Goal: Transaction & Acquisition: Purchase product/service

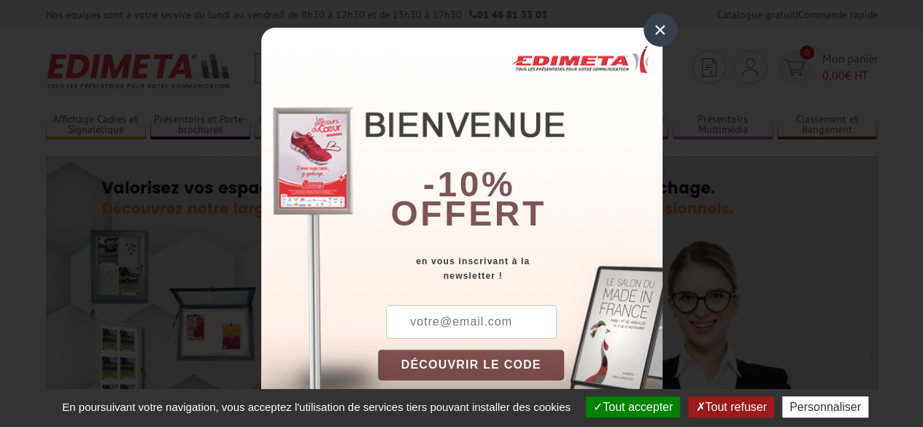
click at [670, 38] on div "× -10% offert en vous inscrivant à la newsletter ! DÉCOUVRIR LE CODE Copier le …" at bounding box center [461, 213] width 923 height 427
click at [668, 35] on div "×" at bounding box center [660, 30] width 34 height 34
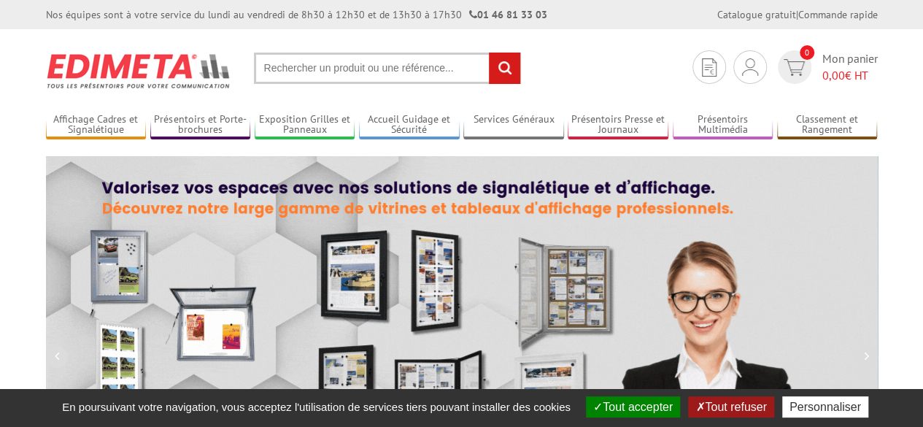
click at [640, 406] on button "Tout accepter" at bounding box center [633, 406] width 94 height 21
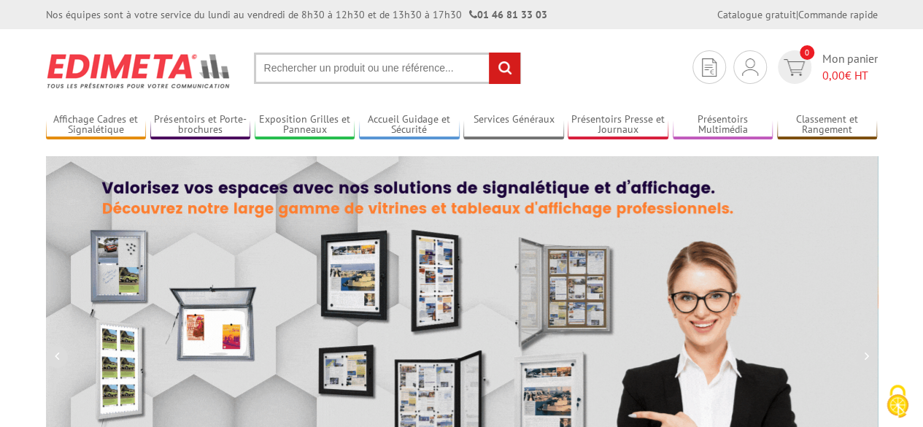
click at [344, 73] on input "text" at bounding box center [387, 68] width 267 height 31
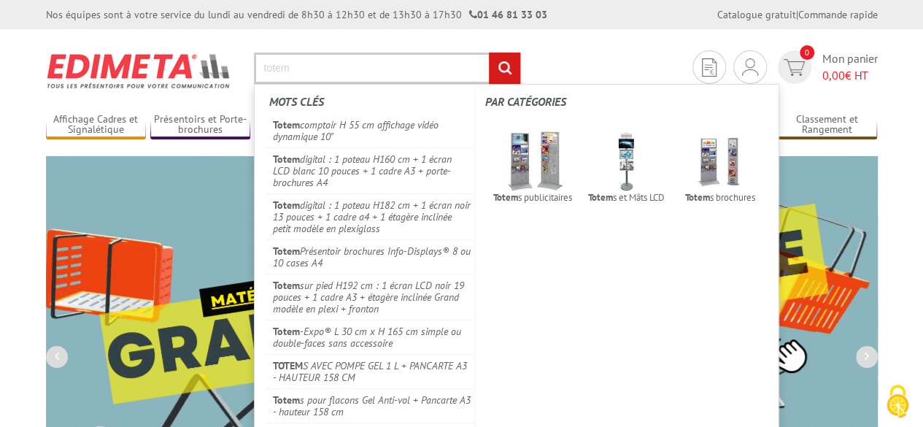
type input "totem"
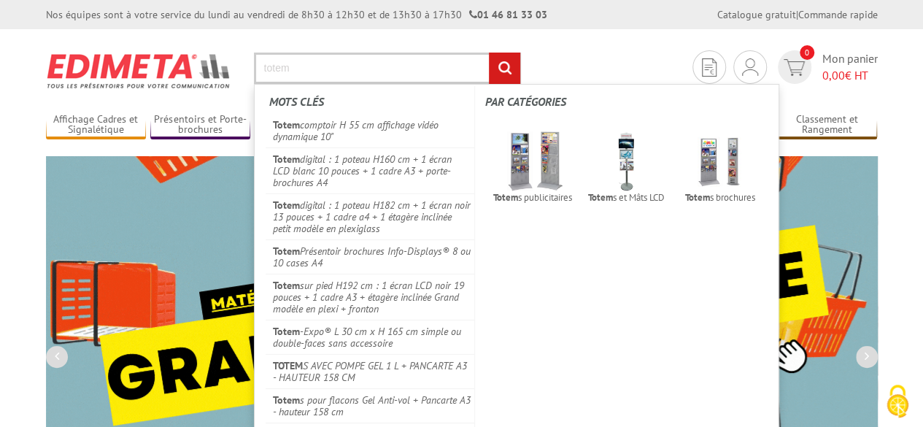
click at [506, 69] on input "rechercher" at bounding box center [504, 68] width 31 height 31
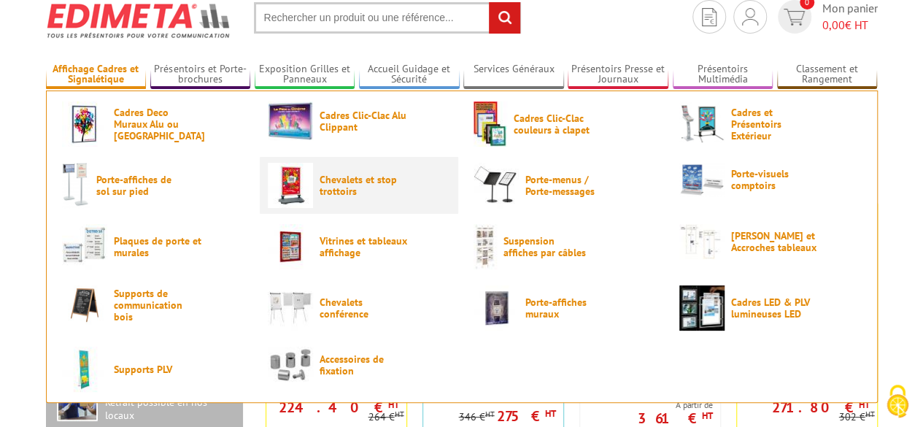
scroll to position [73, 0]
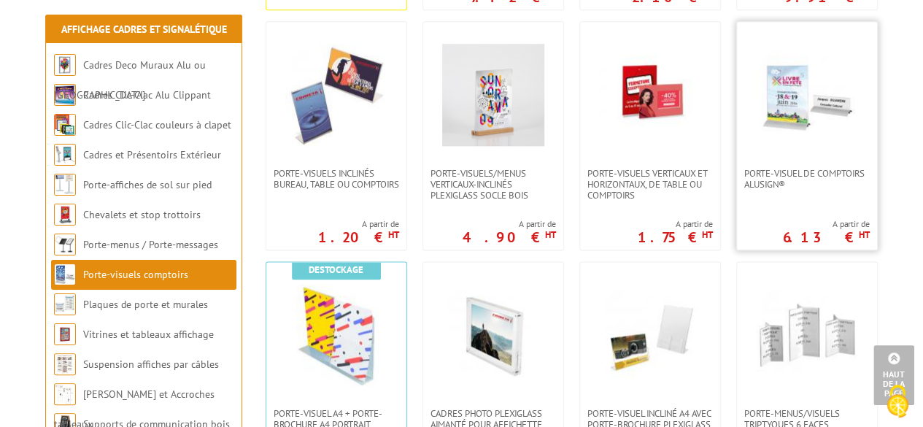
scroll to position [656, 0]
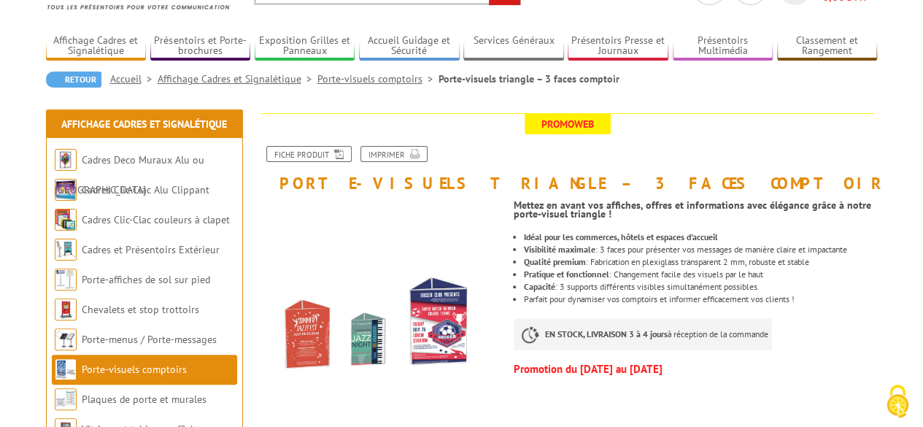
scroll to position [146, 0]
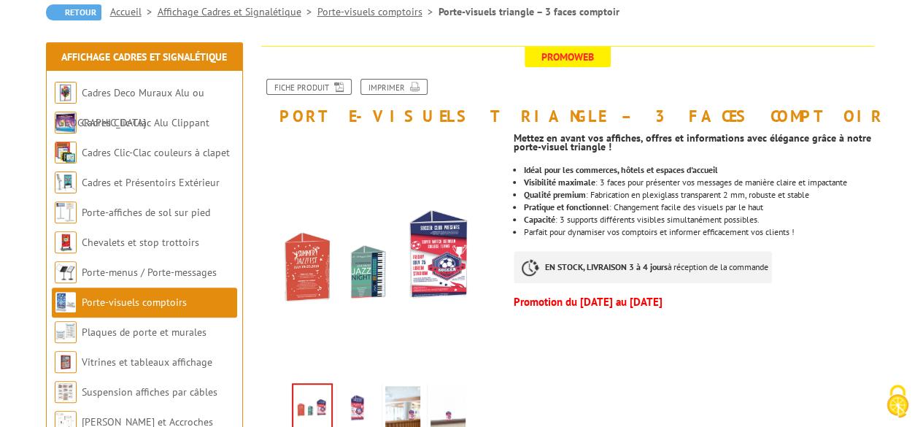
click at [356, 408] on img at bounding box center [357, 408] width 35 height 45
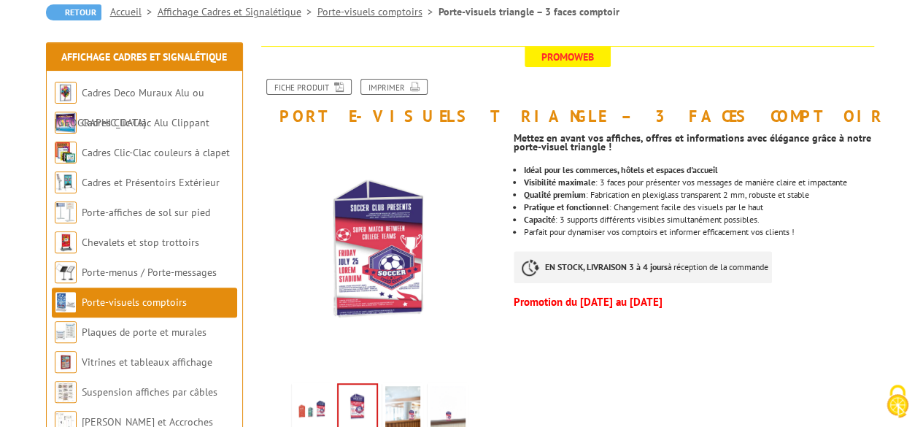
click at [389, 402] on img at bounding box center [402, 408] width 35 height 45
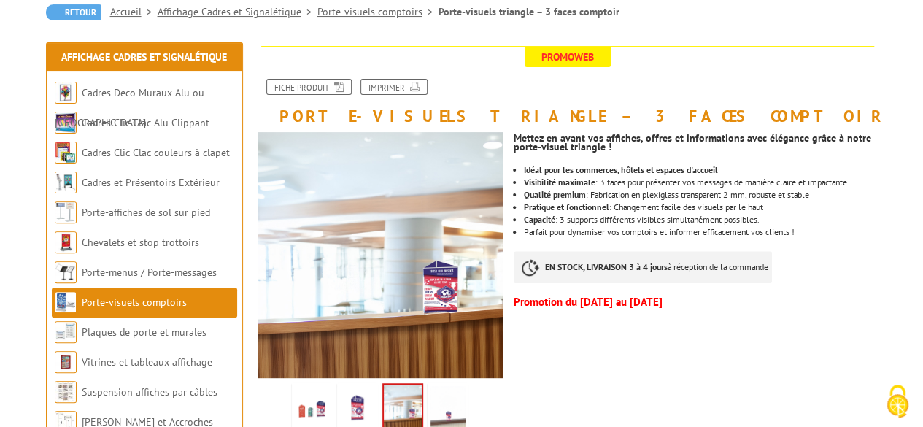
click at [324, 403] on img at bounding box center [312, 408] width 35 height 45
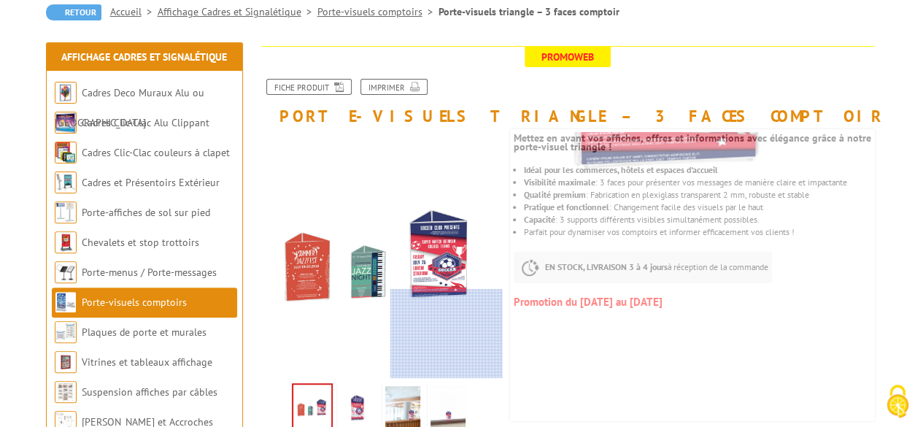
scroll to position [219, 0]
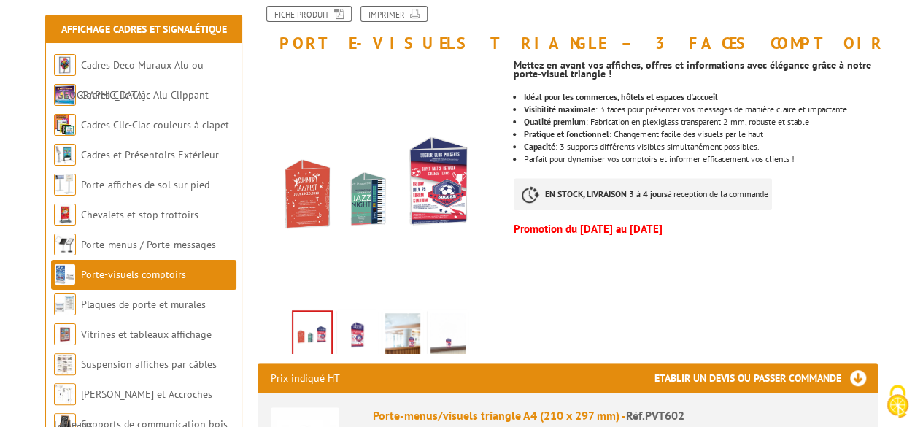
click at [404, 339] on img at bounding box center [402, 335] width 35 height 45
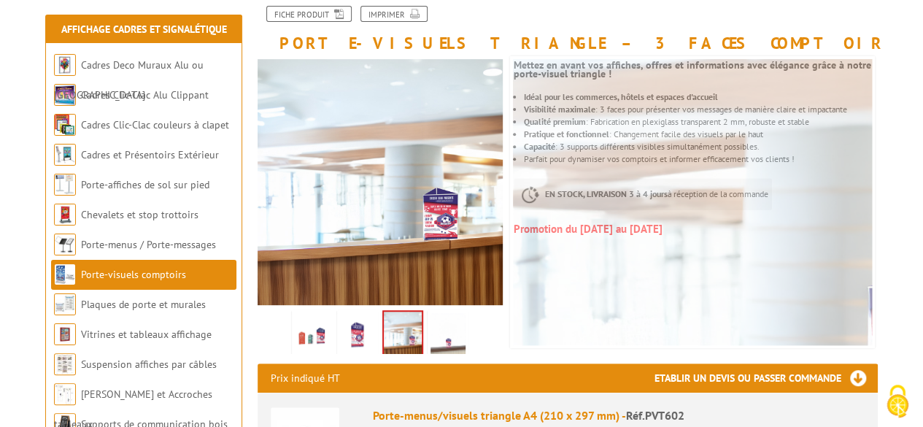
click at [306, 328] on img at bounding box center [312, 335] width 35 height 45
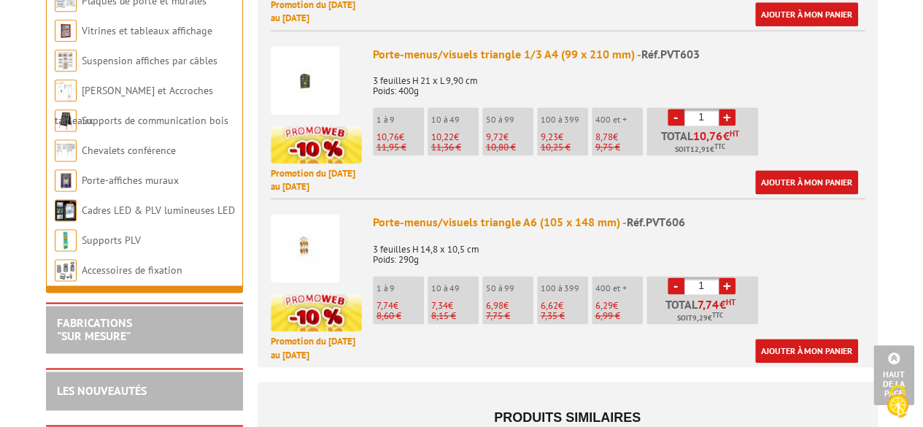
scroll to position [948, 0]
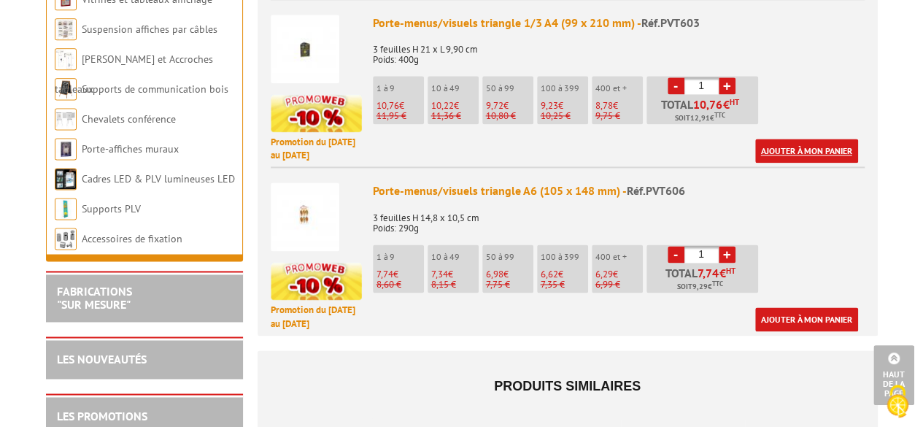
click at [821, 163] on link "Ajouter à mon panier" at bounding box center [806, 151] width 103 height 24
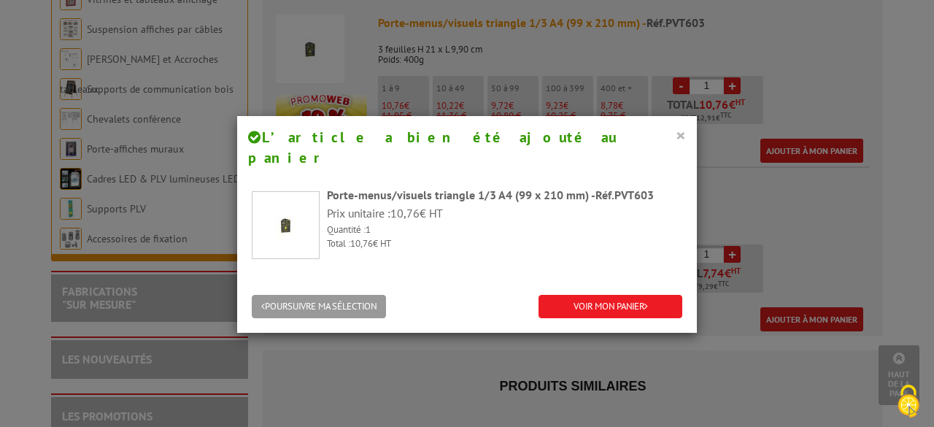
click at [679, 136] on button "×" at bounding box center [680, 134] width 10 height 19
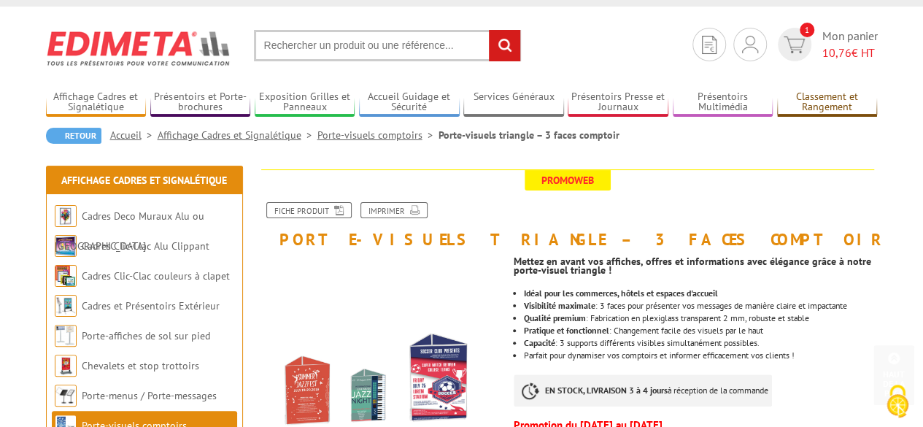
scroll to position [0, 0]
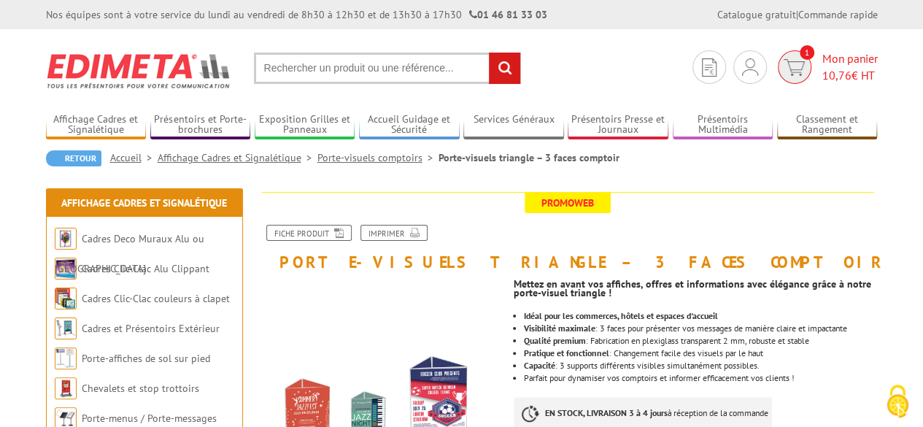
click at [831, 71] on span "10,76" at bounding box center [836, 75] width 29 height 15
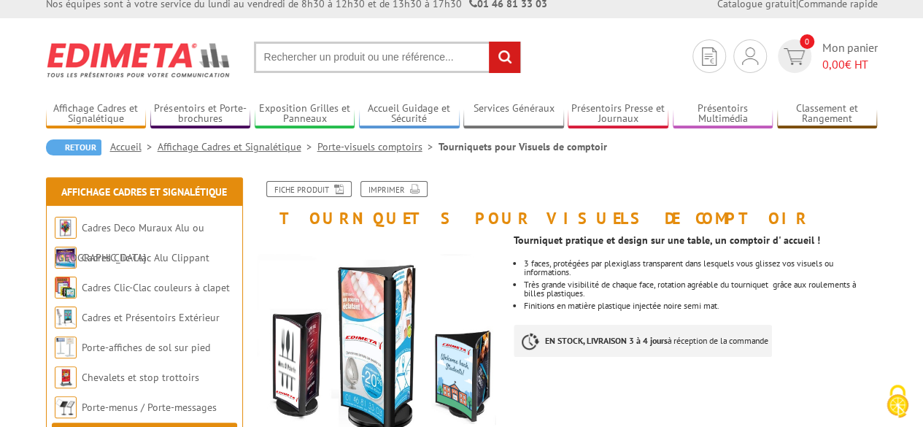
scroll to position [73, 0]
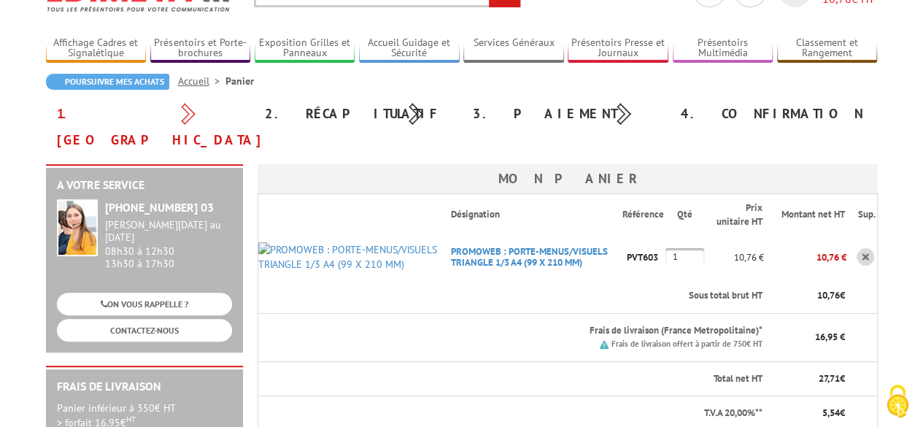
scroll to position [219, 0]
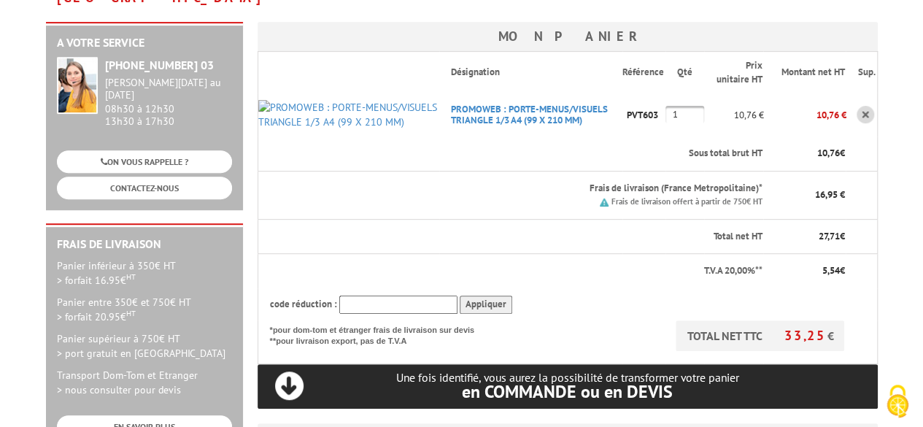
drag, startPoint x: 679, startPoint y: 87, endPoint x: 612, endPoint y: 87, distance: 67.1
click at [612, 93] on tr "PROMOWEB : PORTE-MENUS/VISUELS TRIANGLE 1/3 A4 (99 X 210 MM) Code promo non act…" at bounding box center [566, 115] width 619 height 44
type input "16"
click at [585, 136] on th "Sous total brut HT" at bounding box center [601, 153] width 324 height 34
click at [909, 160] on body "Nos équipes sont à votre service du lundi au vendredi de 8h30 à 12h30 et de 13h…" at bounding box center [461, 403] width 923 height 1244
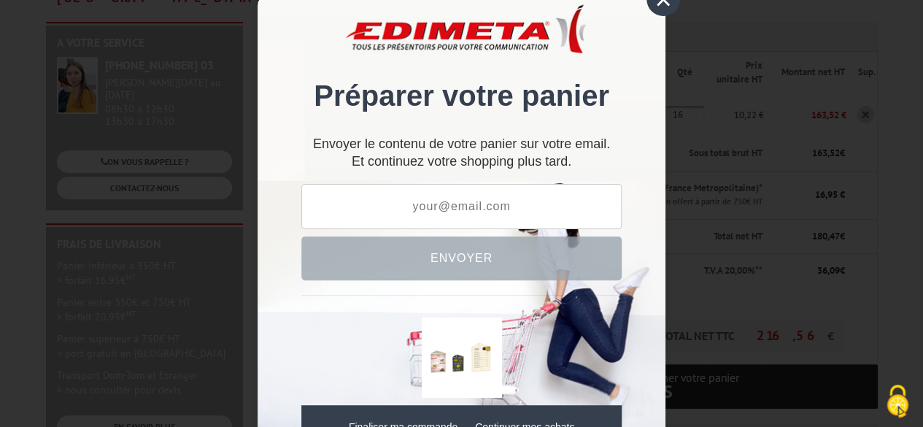
scroll to position [45, 0]
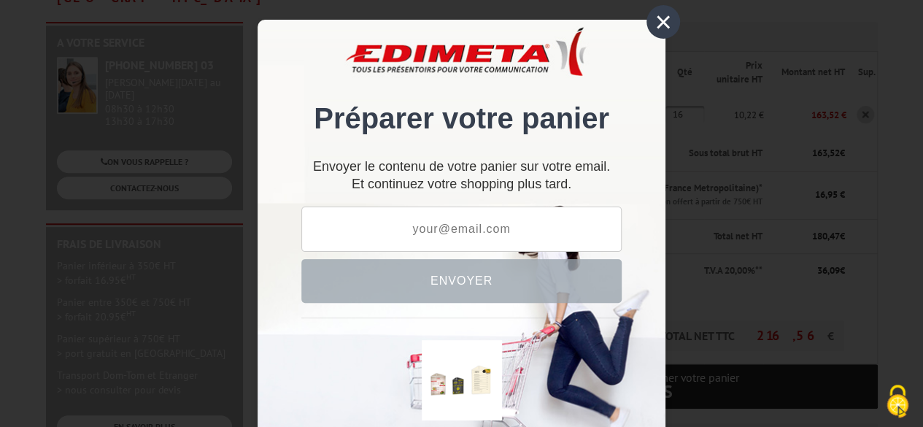
click at [655, 34] on div "×" at bounding box center [663, 22] width 34 height 34
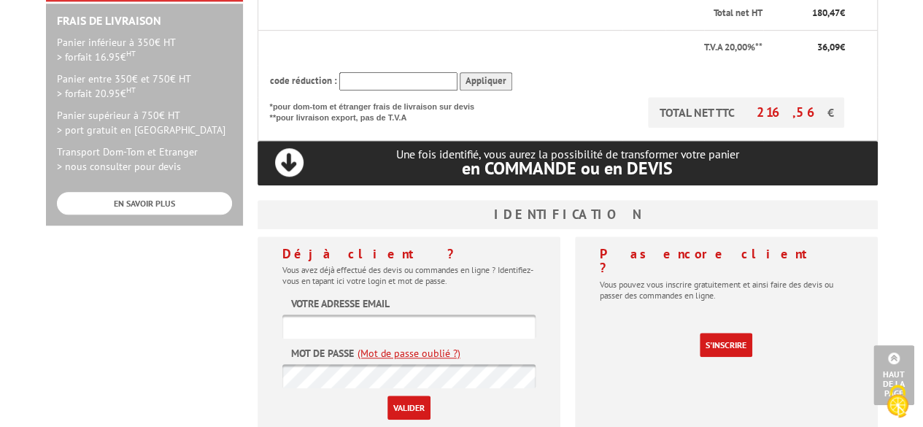
scroll to position [511, 0]
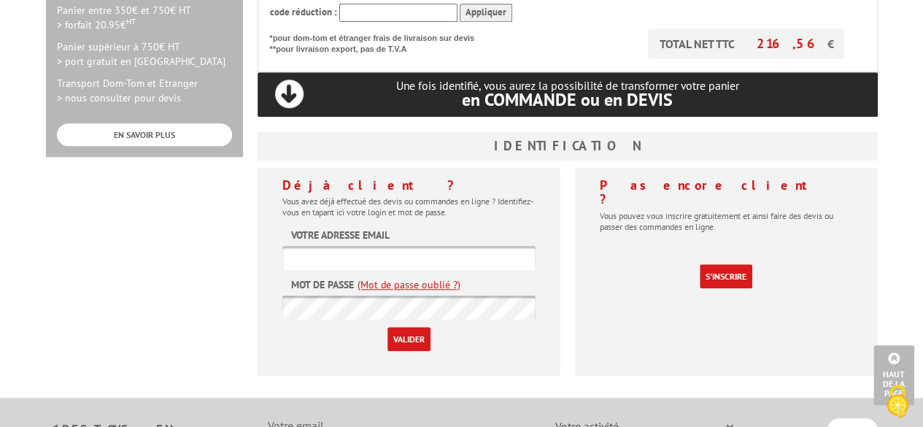
click at [435, 277] on link "(Mot de passe oublié ?)" at bounding box center [408, 284] width 103 height 15
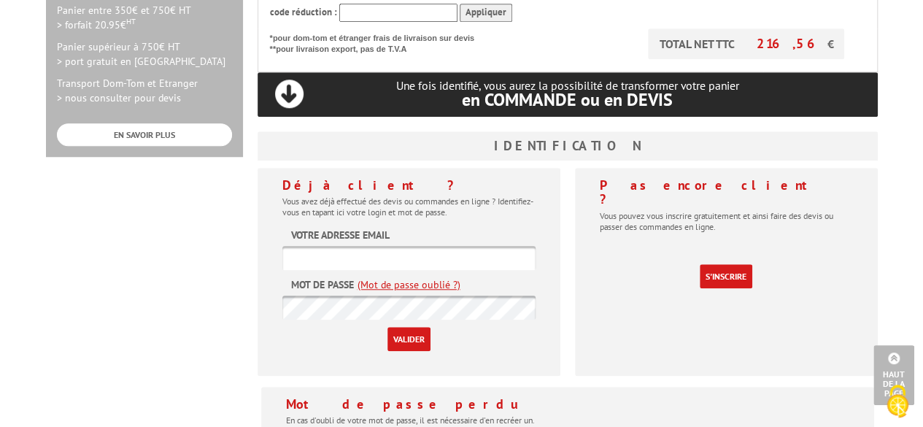
click at [430, 246] on input "text" at bounding box center [408, 258] width 253 height 24
type input "[PERSON_NAME][EMAIL_ADDRESS][DOMAIN_NAME]"
click at [387, 327] on input "Valider" at bounding box center [408, 339] width 43 height 24
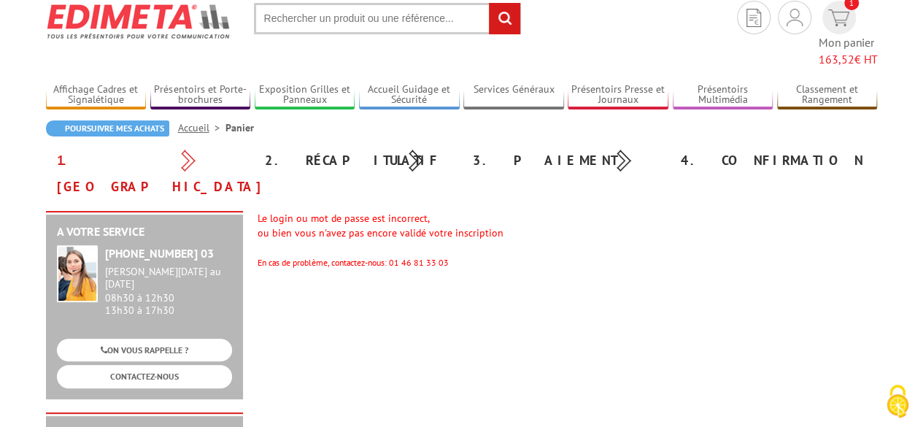
scroll to position [73, 0]
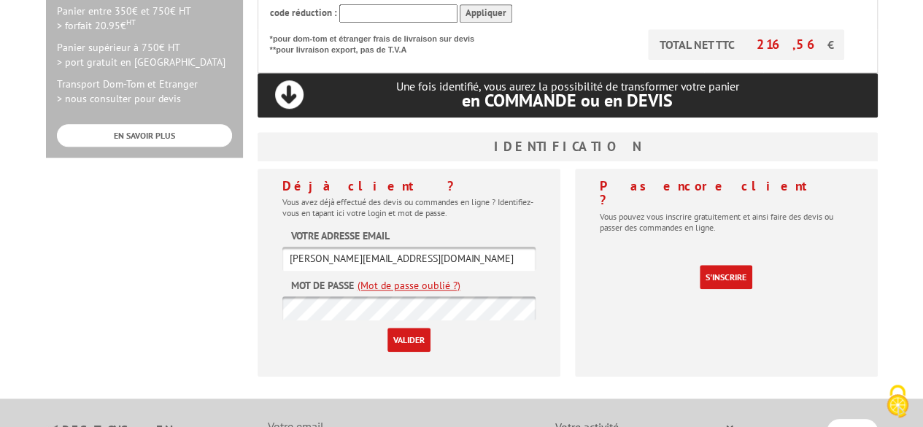
click at [387, 327] on input "Valider" at bounding box center [408, 339] width 43 height 24
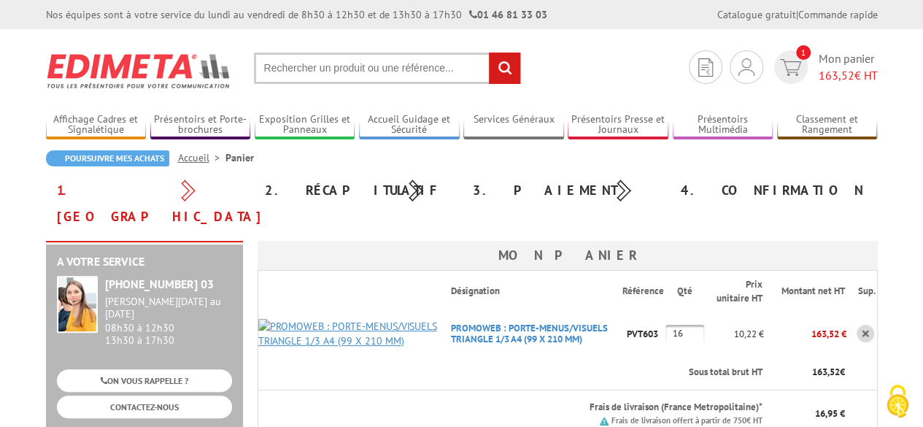
click at [362, 319] on img at bounding box center [349, 333] width 182 height 29
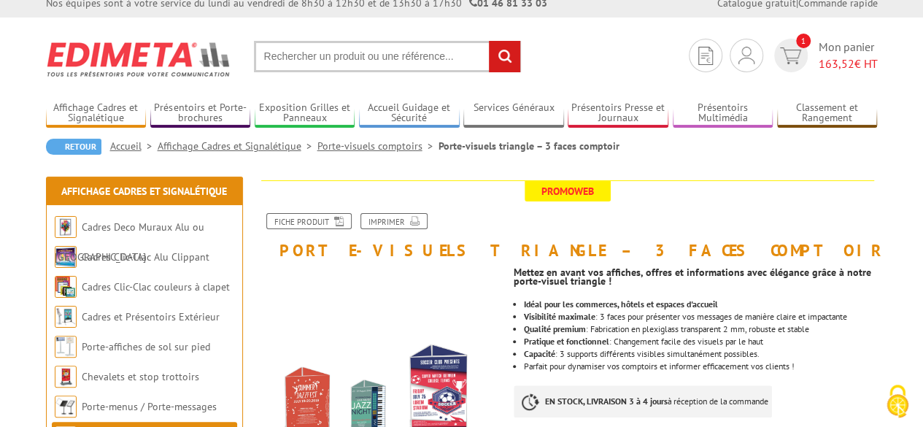
scroll to position [73, 0]
